Goal: Task Accomplishment & Management: Manage account settings

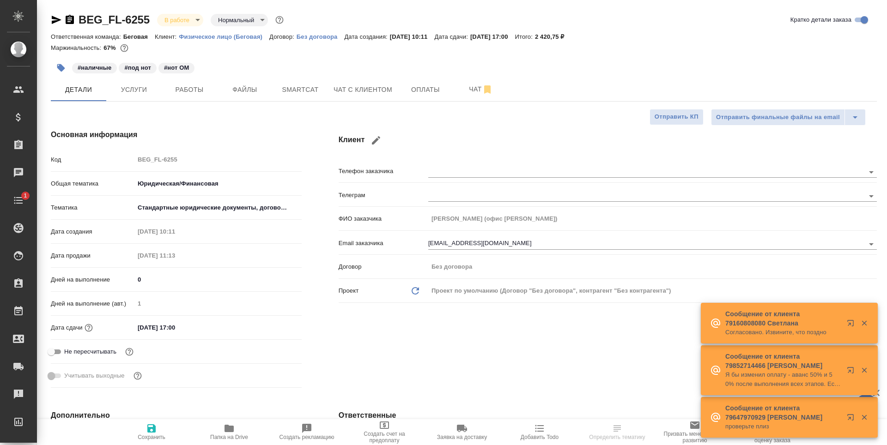
select select "RU"
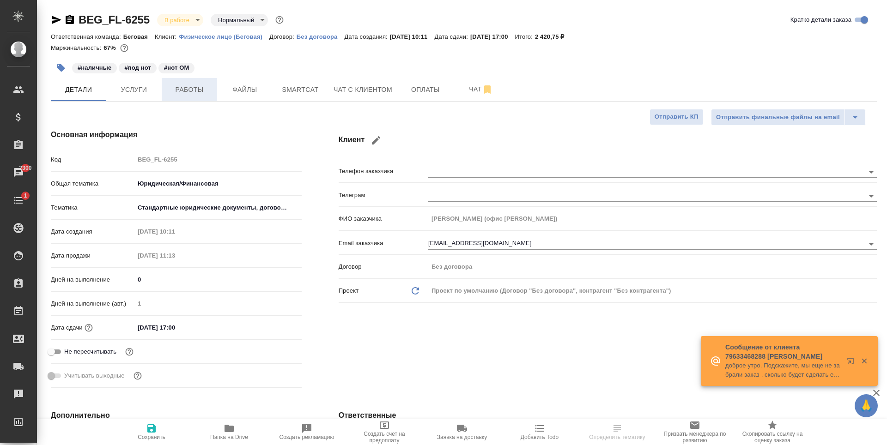
click at [169, 97] on button "Работы" at bounding box center [189, 89] width 55 height 23
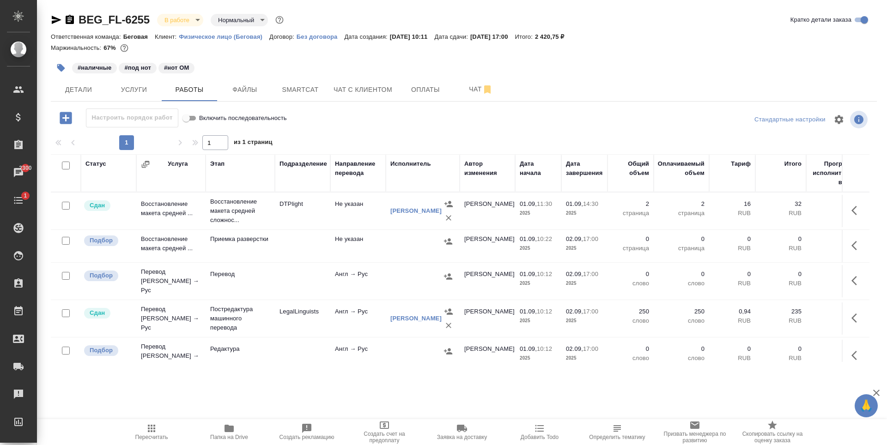
scroll to position [202, 0]
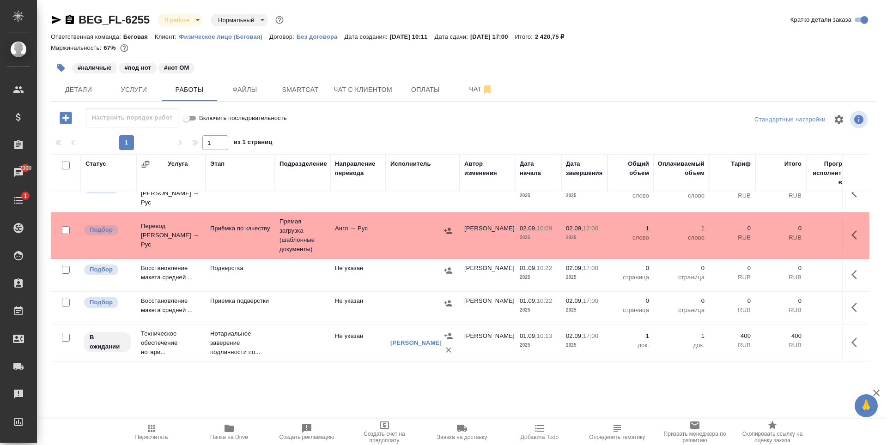
click at [65, 299] on input "checkbox" at bounding box center [66, 303] width 8 height 8
checkbox input "true"
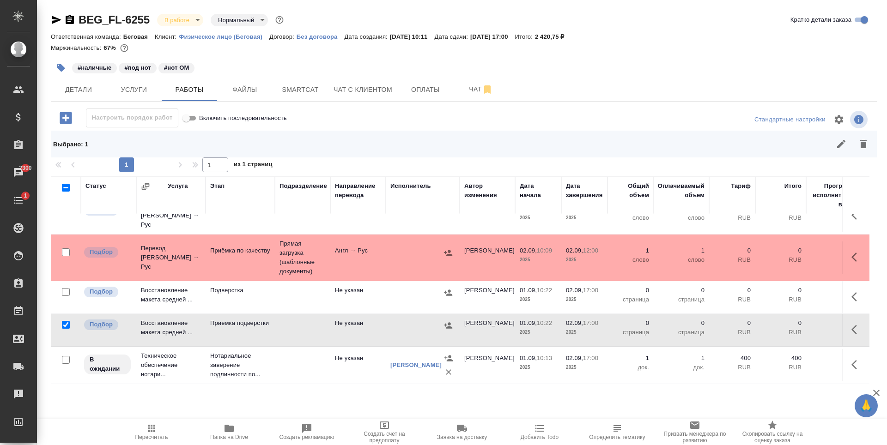
click at [63, 288] on input "checkbox" at bounding box center [66, 292] width 8 height 8
checkbox input "true"
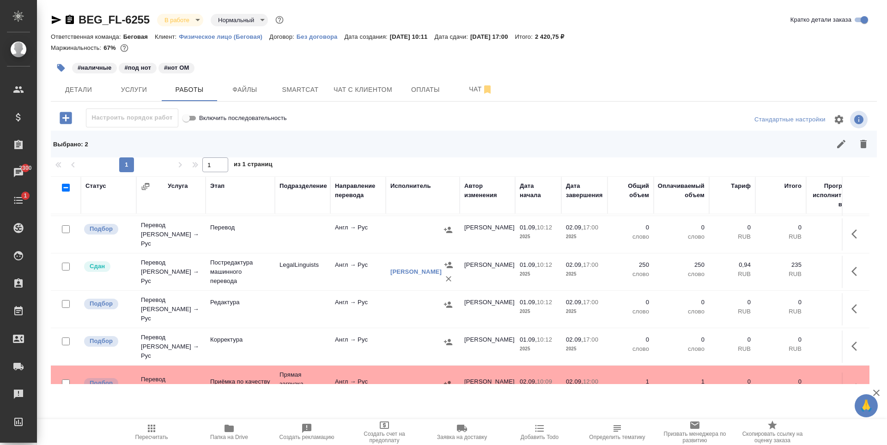
scroll to position [64, 0]
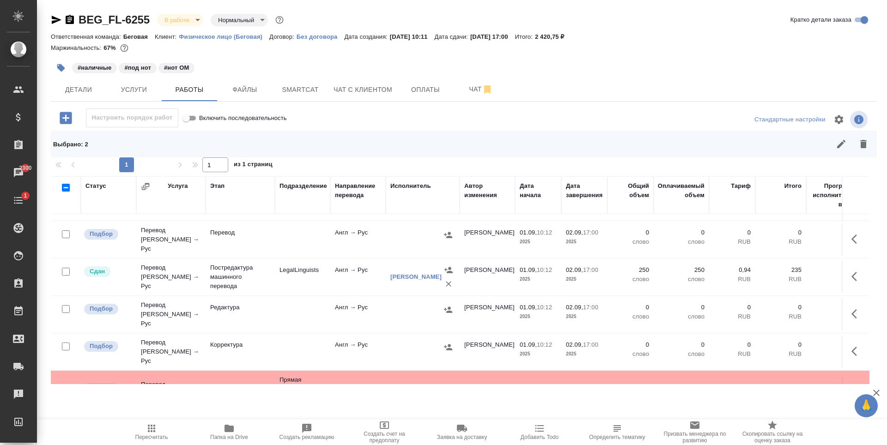
click at [67, 343] on input "checkbox" at bounding box center [66, 347] width 8 height 8
checkbox input "true"
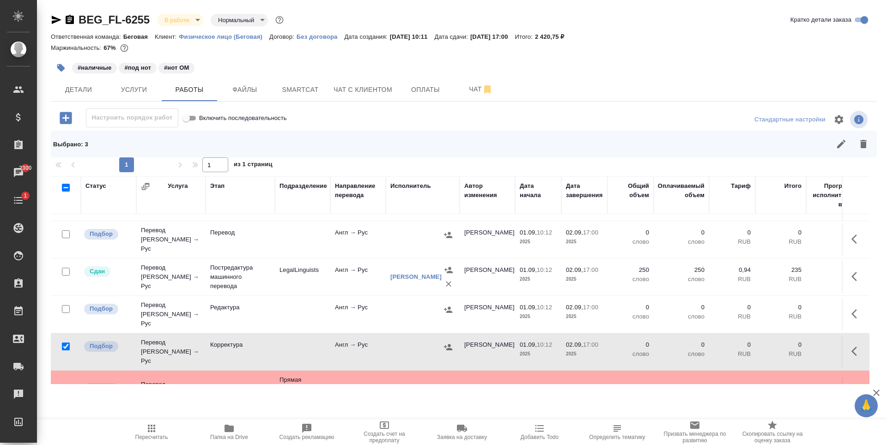
click at [70, 303] on div at bounding box center [65, 309] width 21 height 13
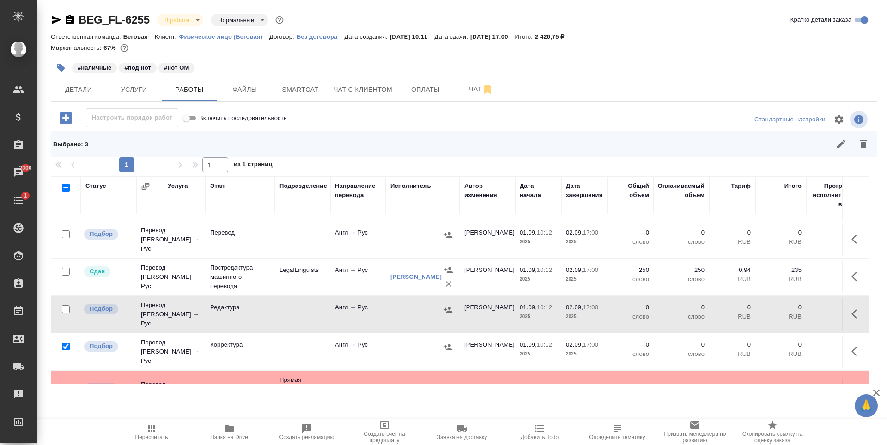
click at [63, 305] on input "checkbox" at bounding box center [66, 309] width 8 height 8
checkbox input "true"
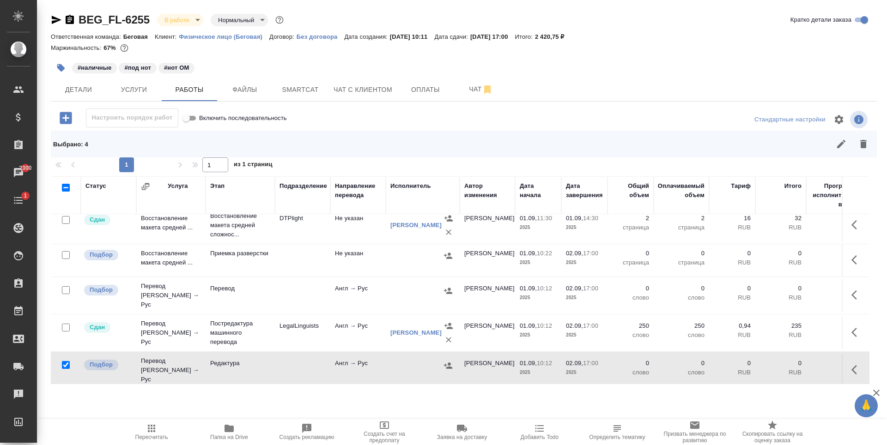
scroll to position [0, 0]
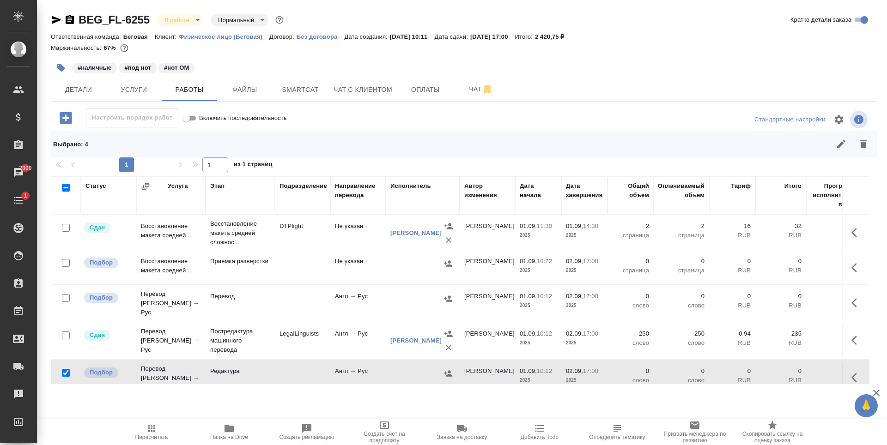
click at [68, 264] on input "checkbox" at bounding box center [66, 263] width 8 height 8
checkbox input "true"
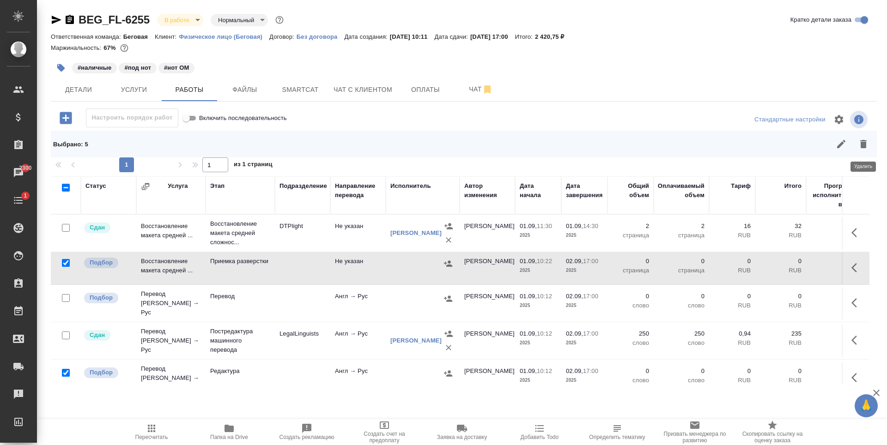
click at [863, 140] on icon "button" at bounding box center [863, 144] width 6 height 8
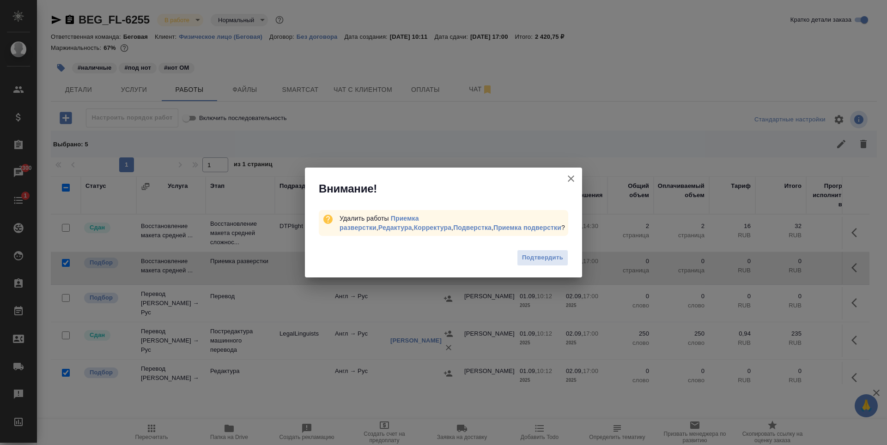
click at [549, 256] on span "Подтвердить" at bounding box center [542, 258] width 41 height 11
